Goal: Learn about a topic

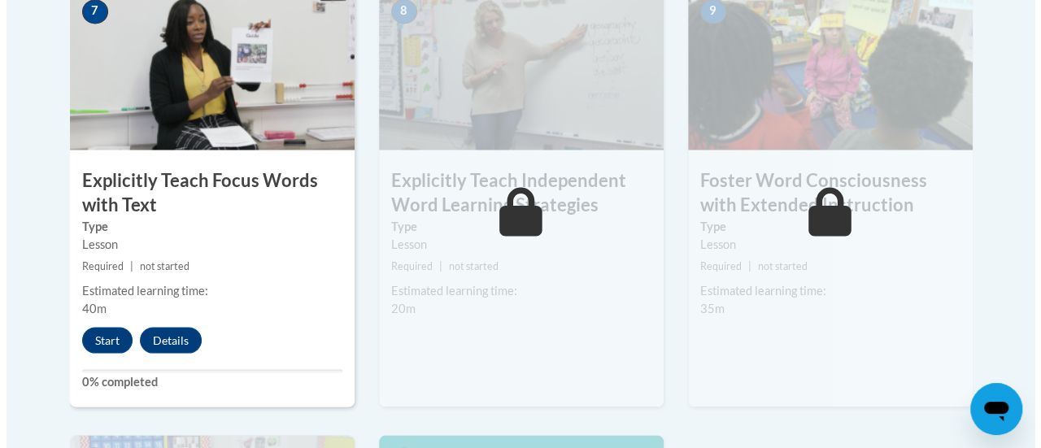
scroll to position [1463, 0]
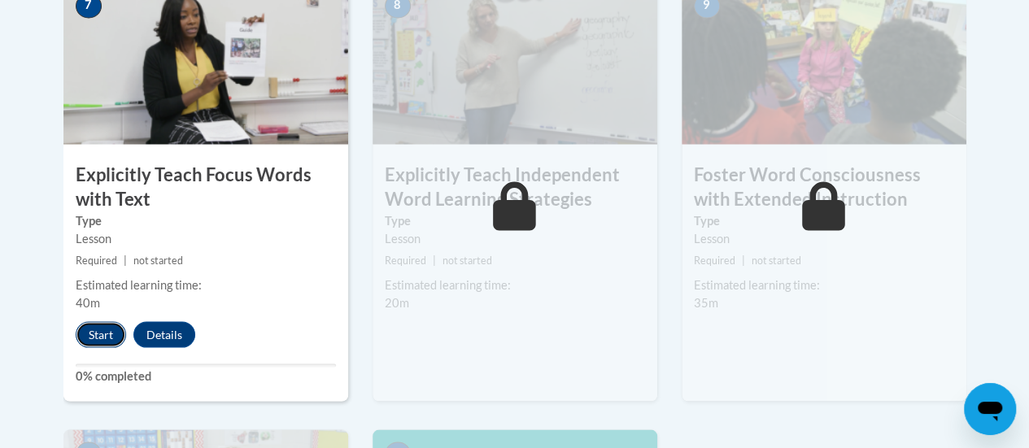
click at [109, 325] on button "Start" at bounding box center [101, 334] width 50 height 26
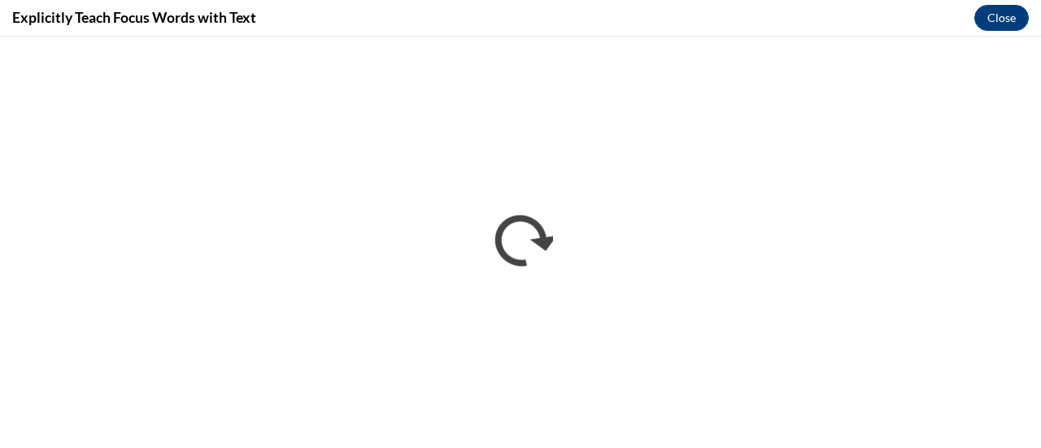
scroll to position [0, 0]
